Goal: Find specific page/section: Find specific page/section

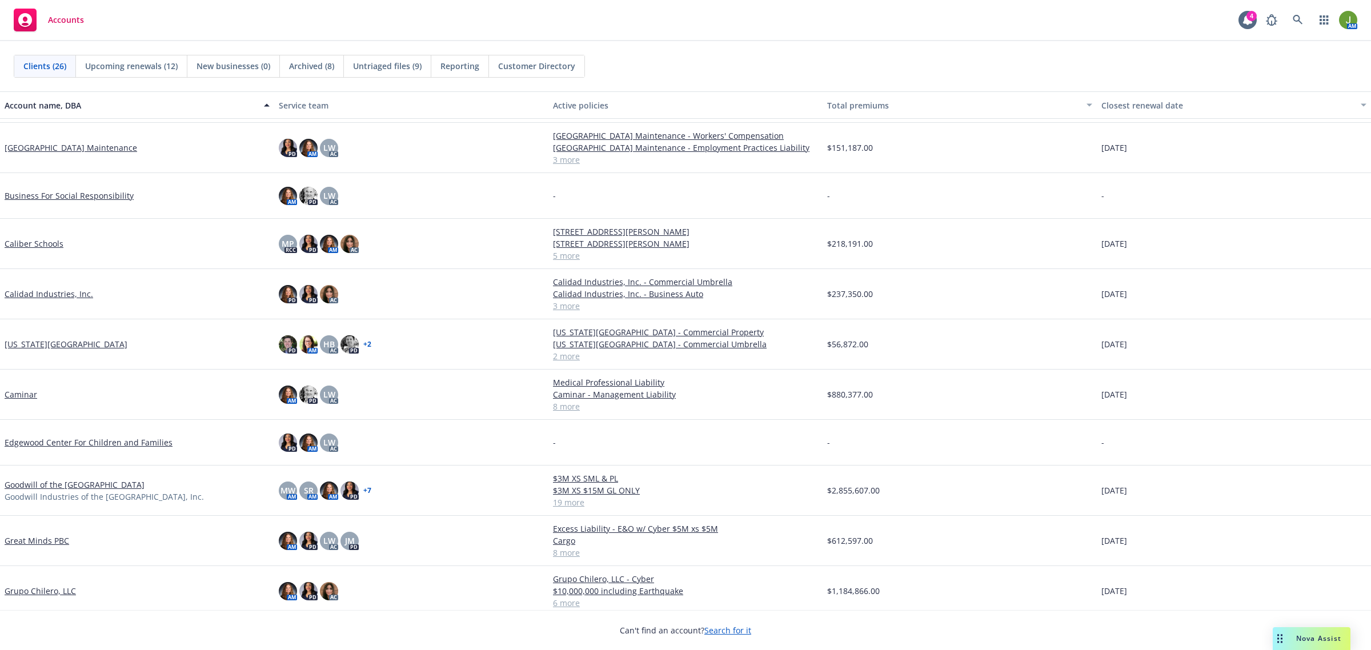
scroll to position [214, 0]
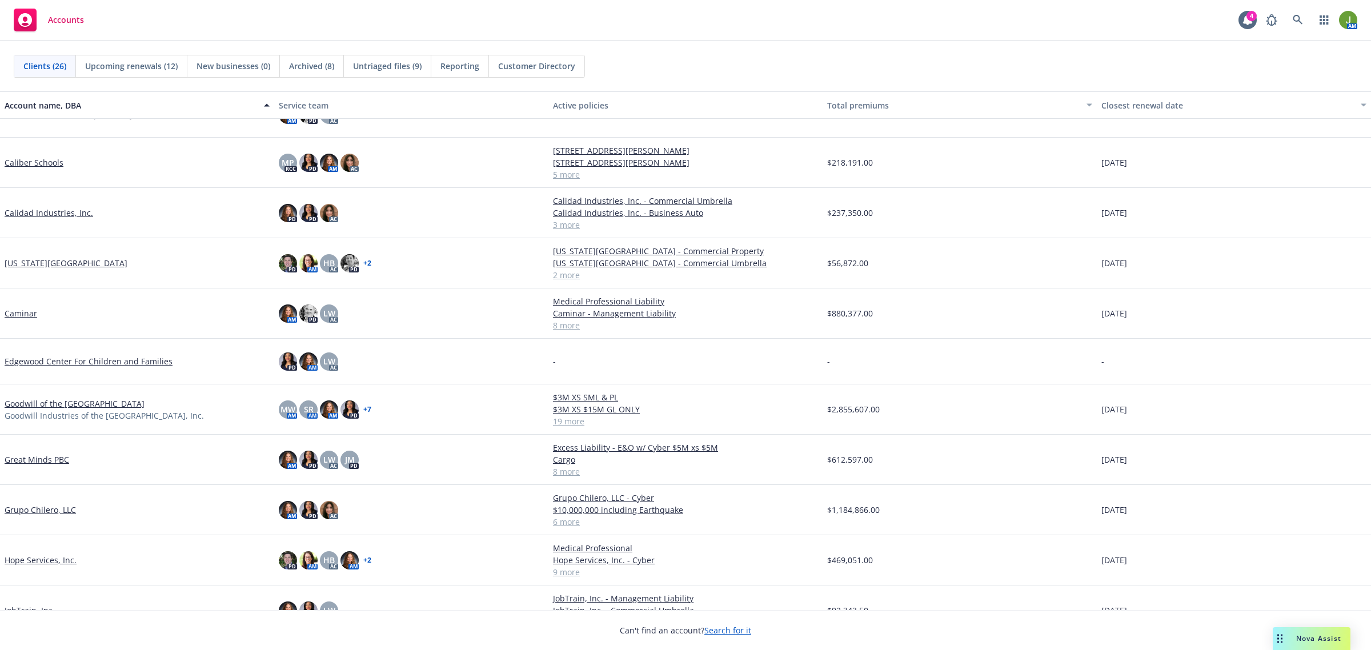
click at [63, 404] on link "Goodwill of the [GEOGRAPHIC_DATA]" at bounding box center [75, 404] width 140 height 12
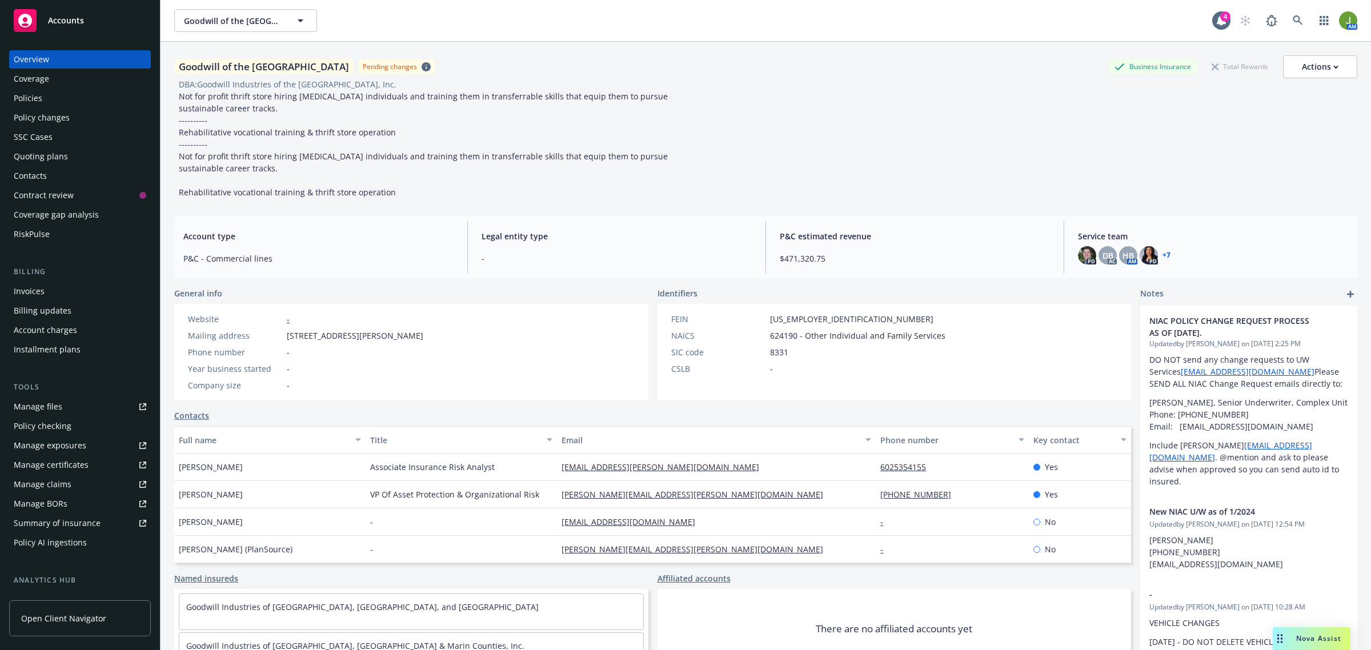
click at [24, 103] on div "Policies" at bounding box center [28, 98] width 29 height 18
